Goal: Task Accomplishment & Management: Complete application form

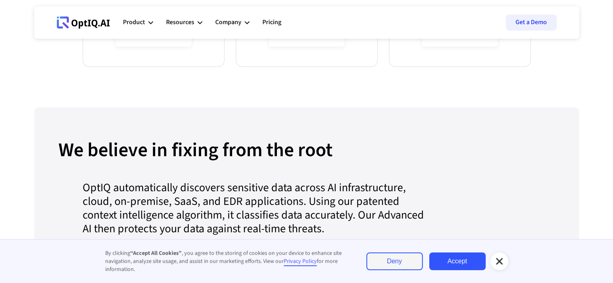
scroll to position [744, 0]
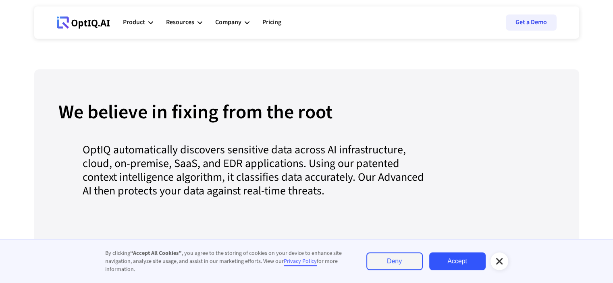
click at [503, 261] on icon at bounding box center [500, 262] width 10 height 10
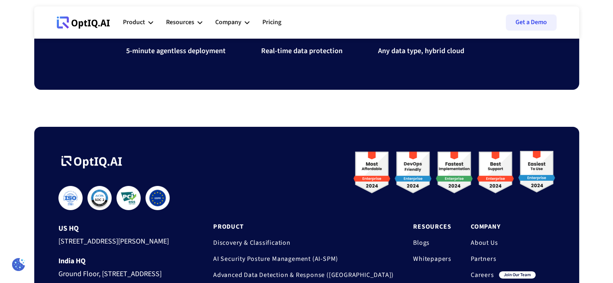
scroll to position [2737, 0]
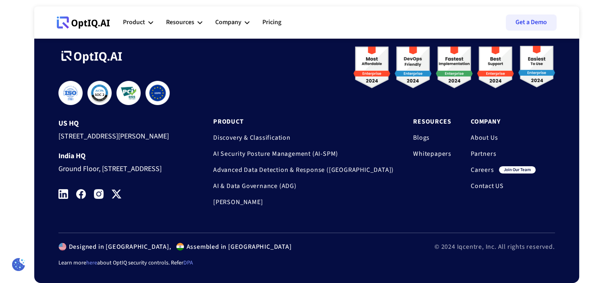
click at [482, 166] on link "Careers" at bounding box center [482, 170] width 23 height 8
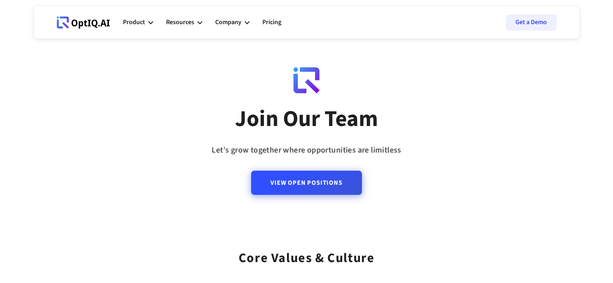
click at [319, 185] on link "View Open Positions" at bounding box center [306, 183] width 110 height 24
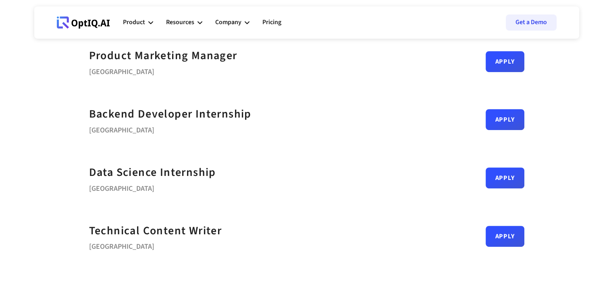
scroll to position [356, 0]
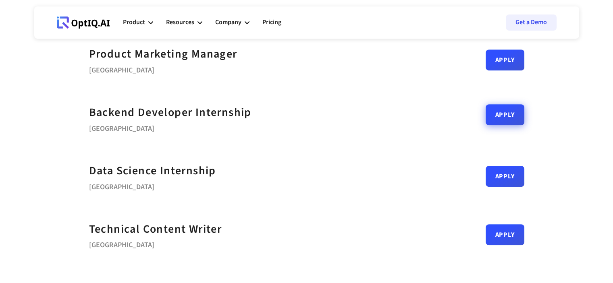
click at [498, 120] on link "Apply" at bounding box center [505, 114] width 39 height 21
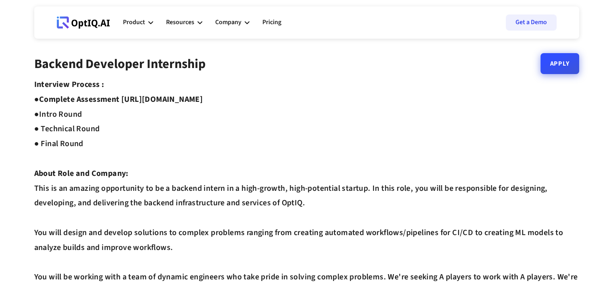
click at [555, 69] on link "Apply" at bounding box center [560, 63] width 39 height 21
